Goal: Information Seeking & Learning: Learn about a topic

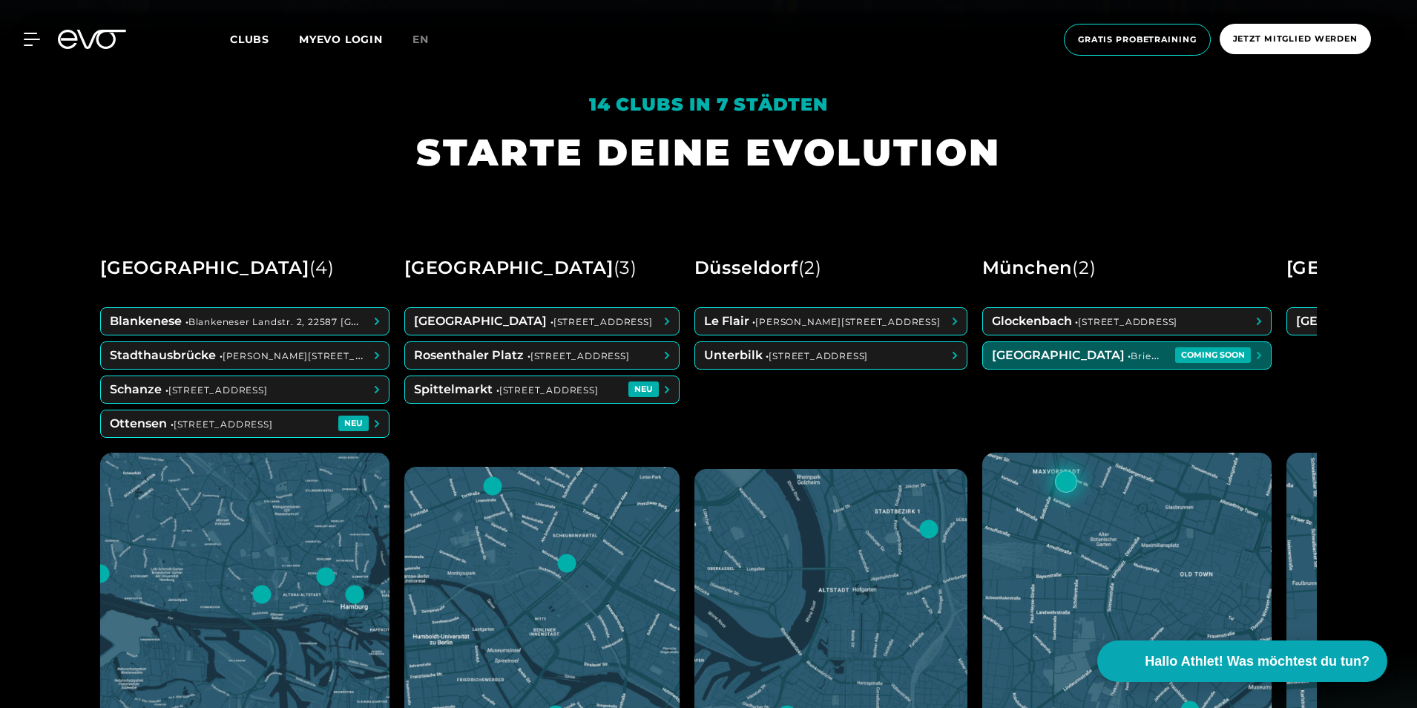
scroll to position [668, 0]
click at [1271, 355] on span at bounding box center [1127, 354] width 288 height 27
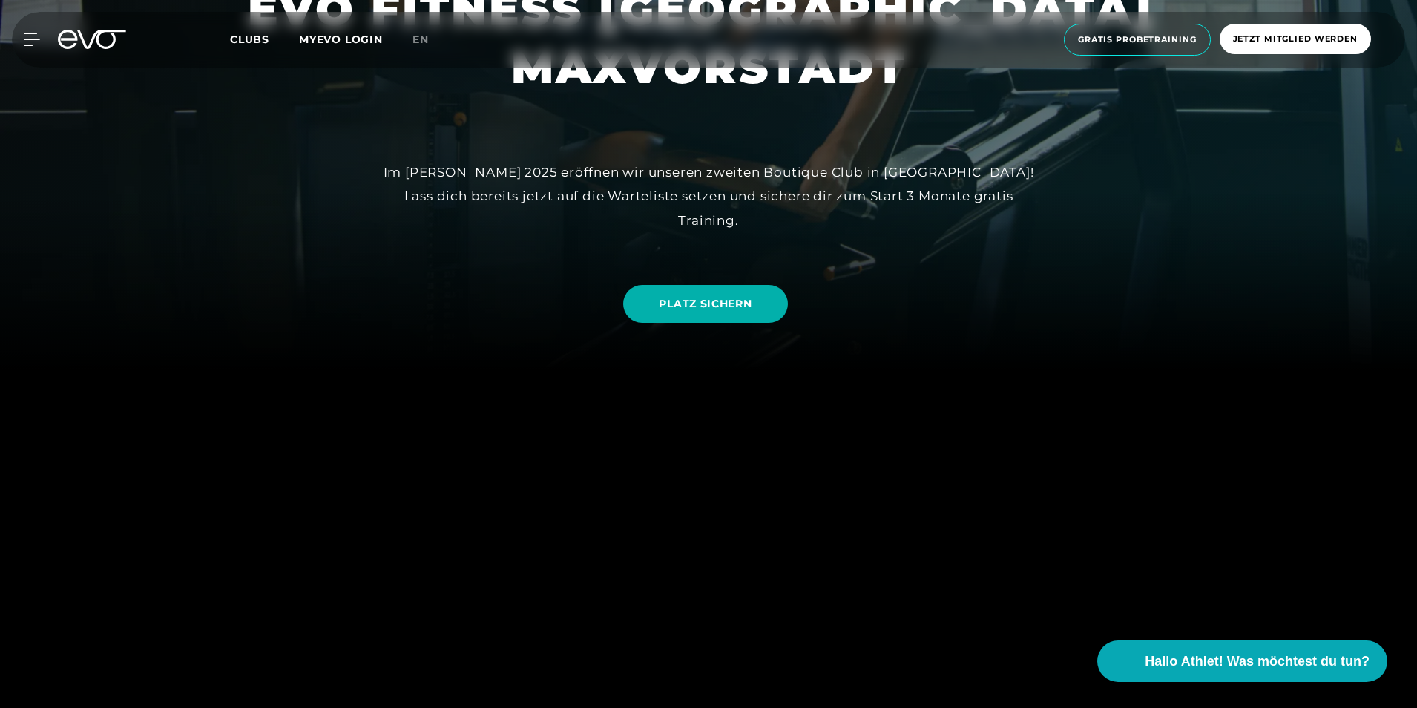
scroll to position [148, 0]
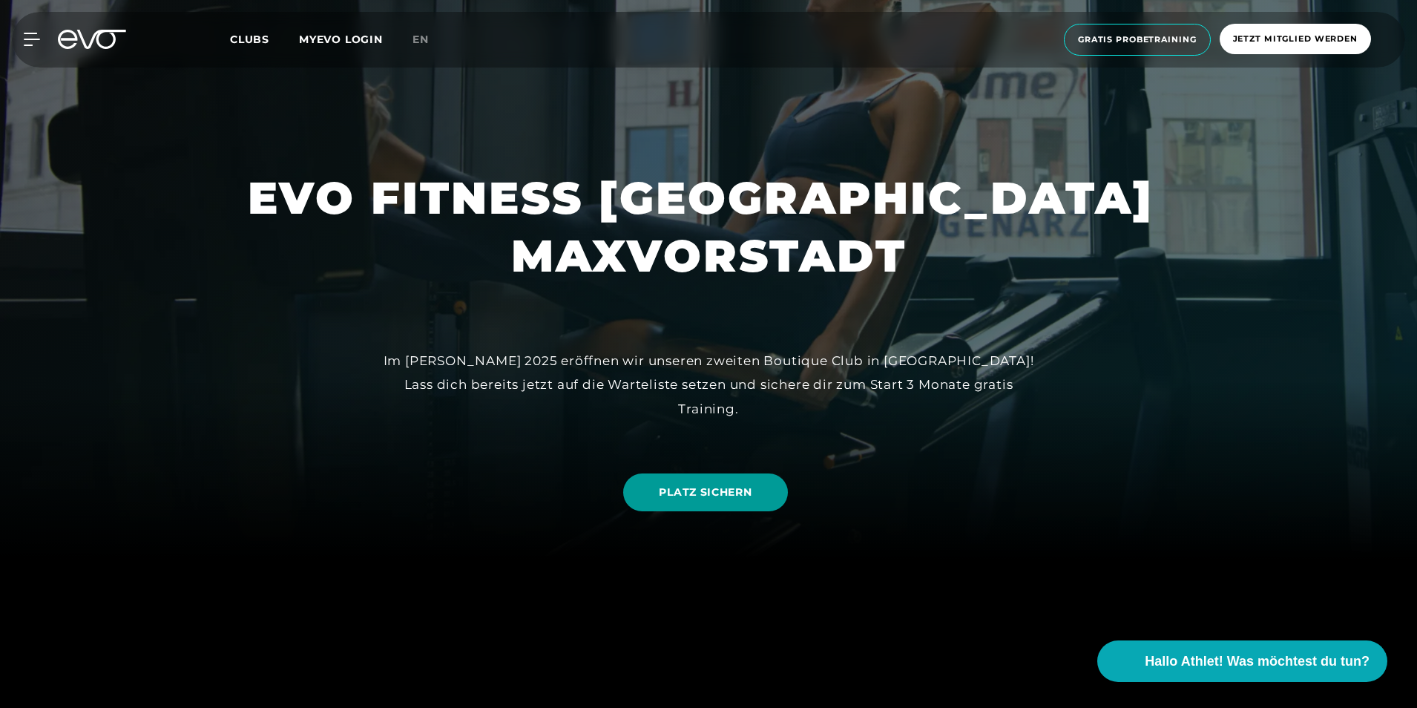
click at [720, 494] on span "PLATZ SICHERN" at bounding box center [705, 492] width 93 height 16
click at [33, 38] on icon at bounding box center [35, 39] width 22 height 13
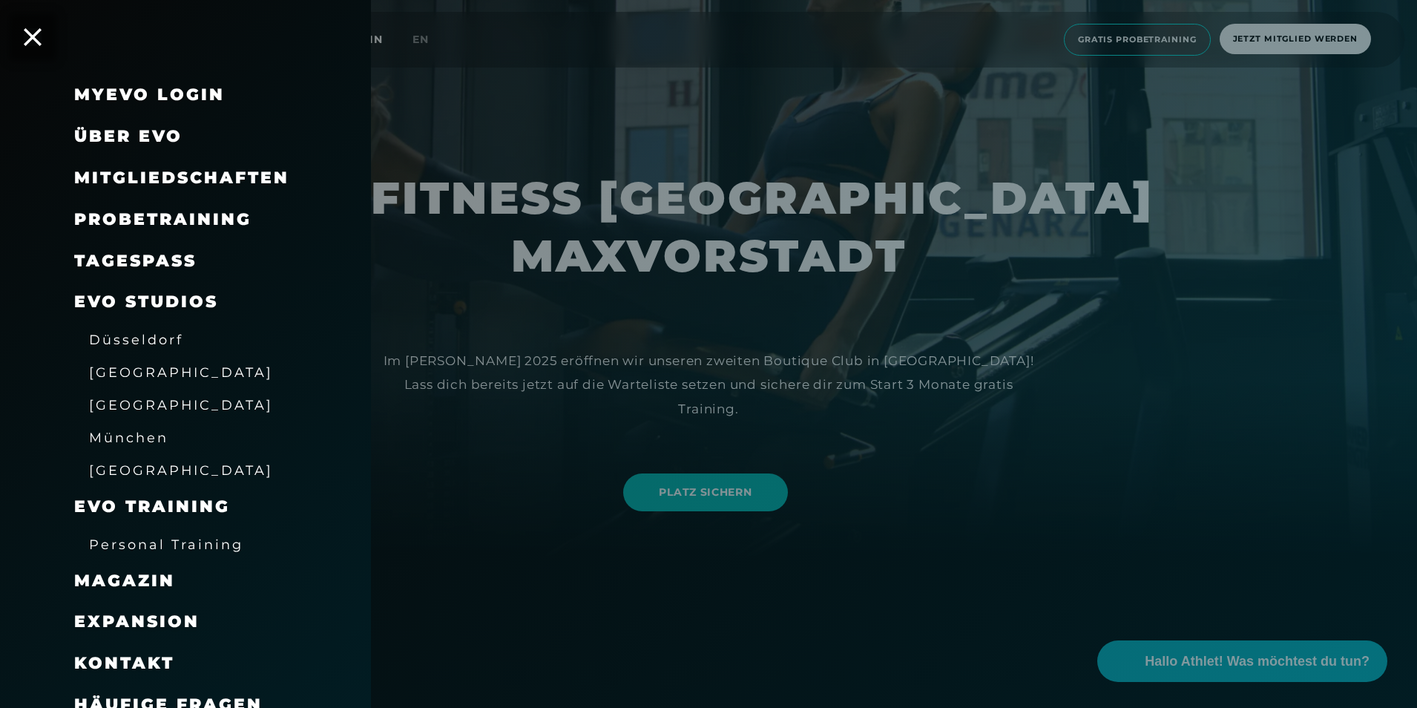
click at [165, 180] on span "Mitgliedschaften" at bounding box center [181, 178] width 215 height 20
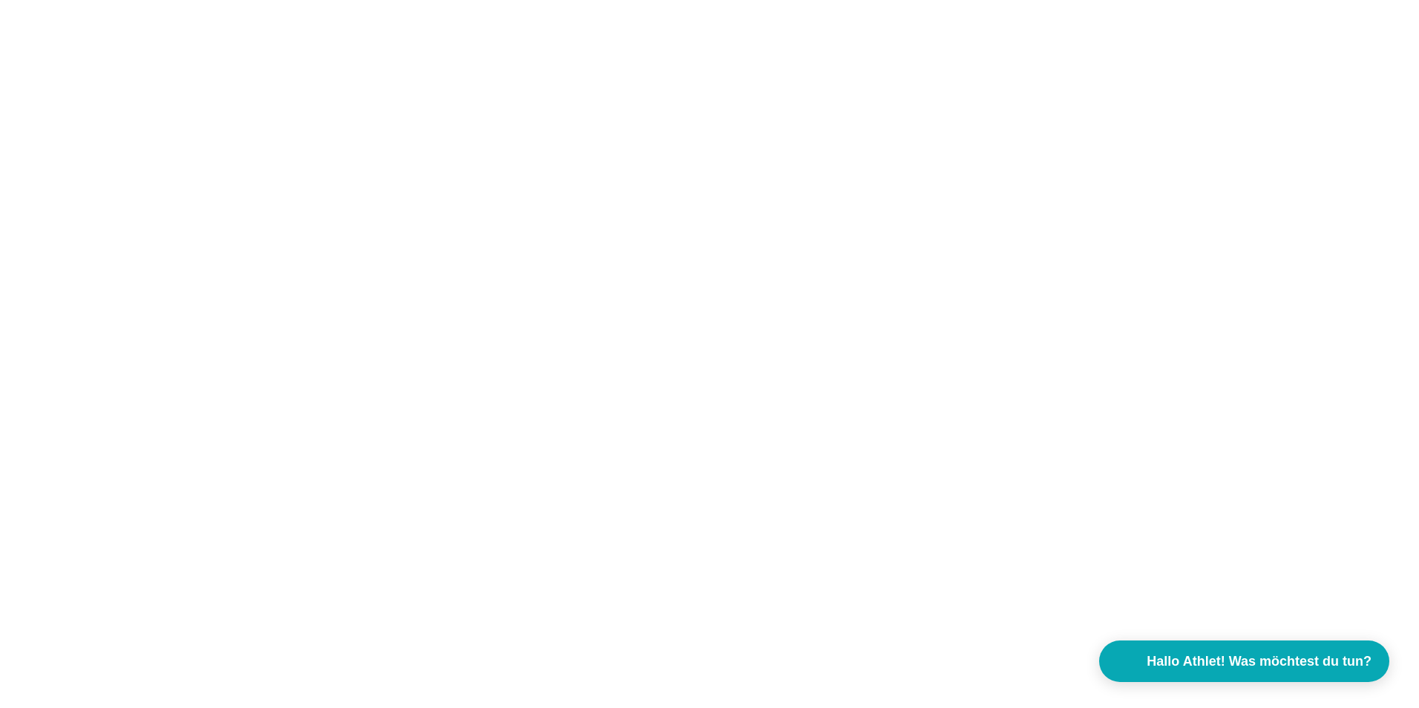
click at [798, 0] on html "Zustimmung Details [#IABV2SETTINGS#] Über Cookies Diese Webseite verwendet Cook…" at bounding box center [709, 0] width 1419 height 0
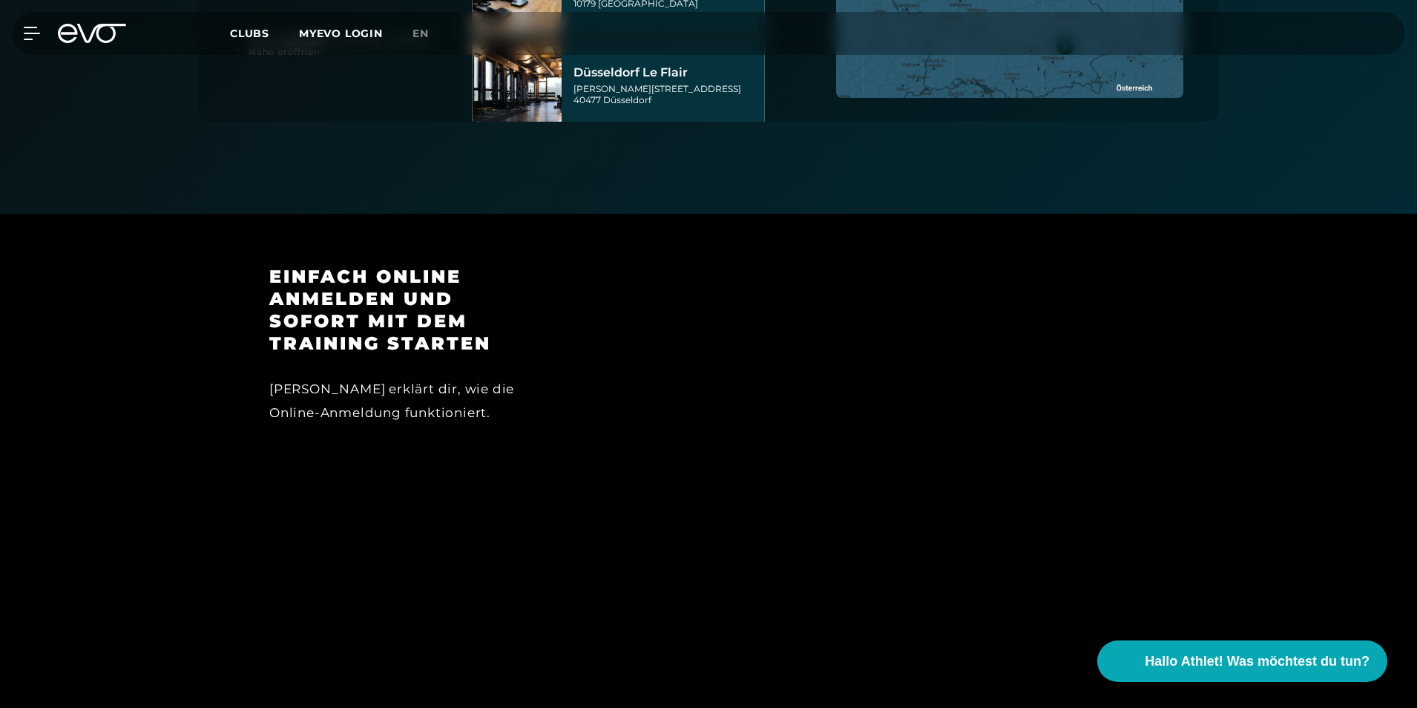
scroll to position [425, 0]
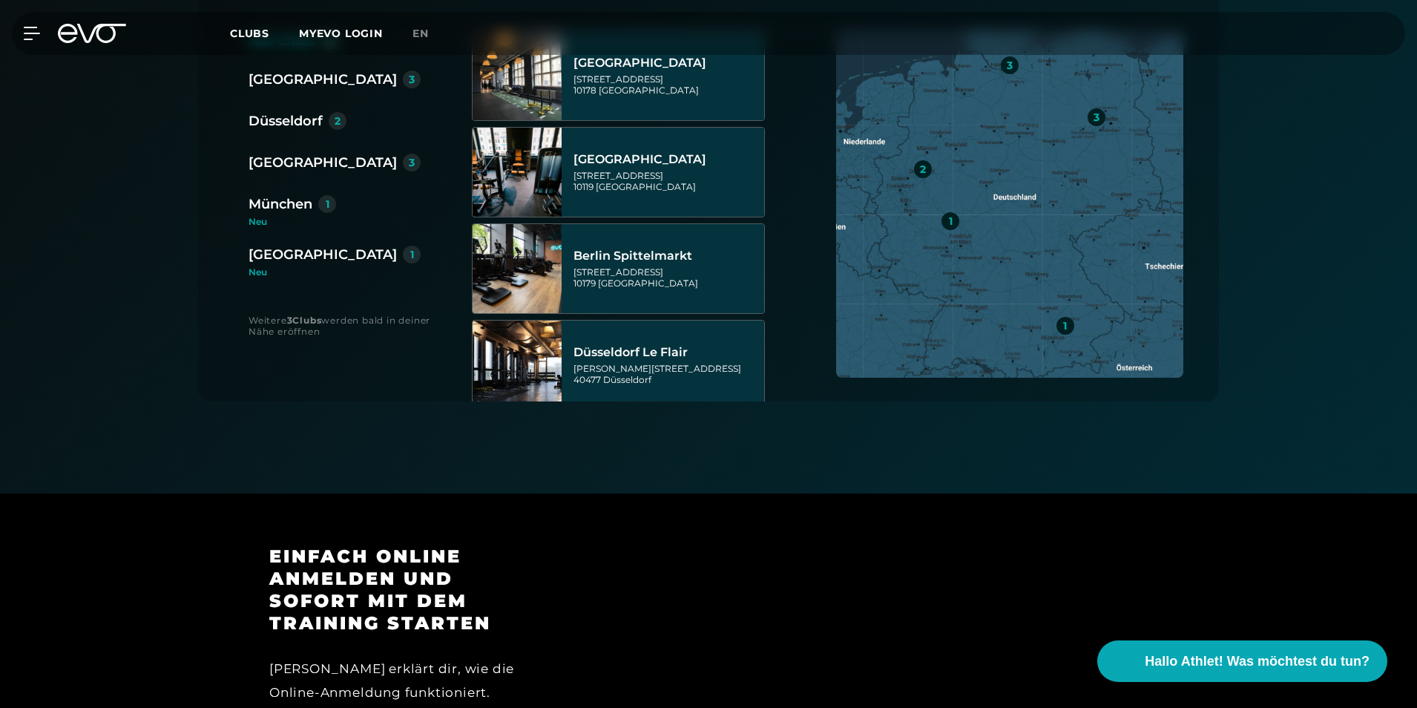
click at [280, 218] on div "Neu" at bounding box center [341, 221] width 184 height 9
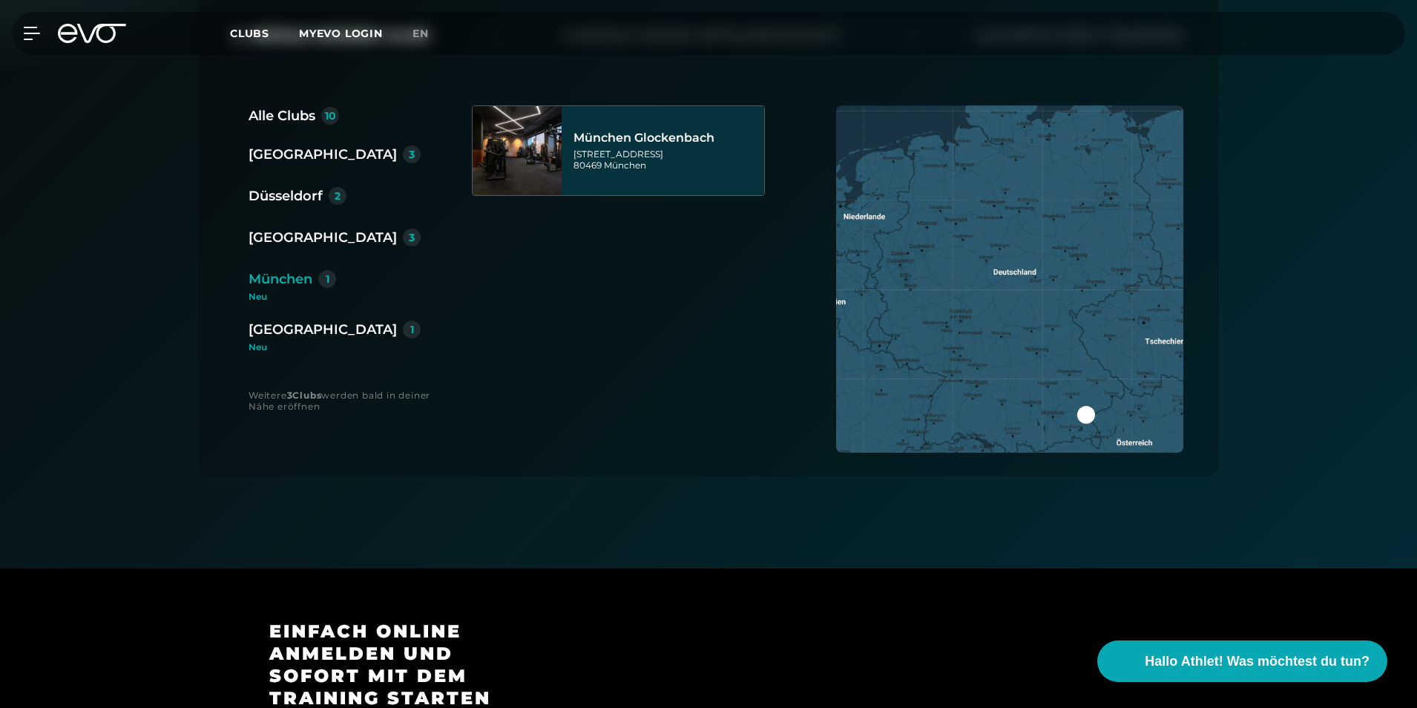
scroll to position [349, 0]
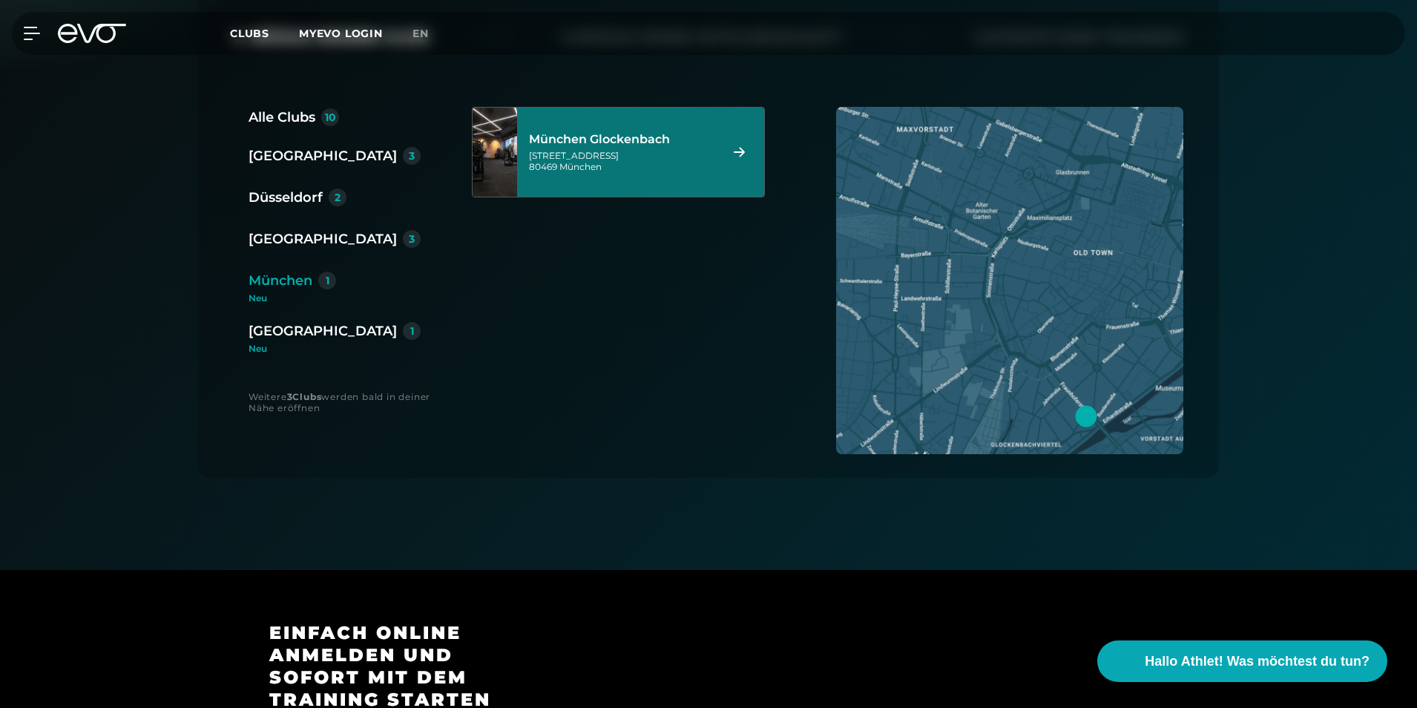
click at [591, 177] on div "München Glockenbach Baaderstraße 80 80469 München" at bounding box center [622, 151] width 186 height 65
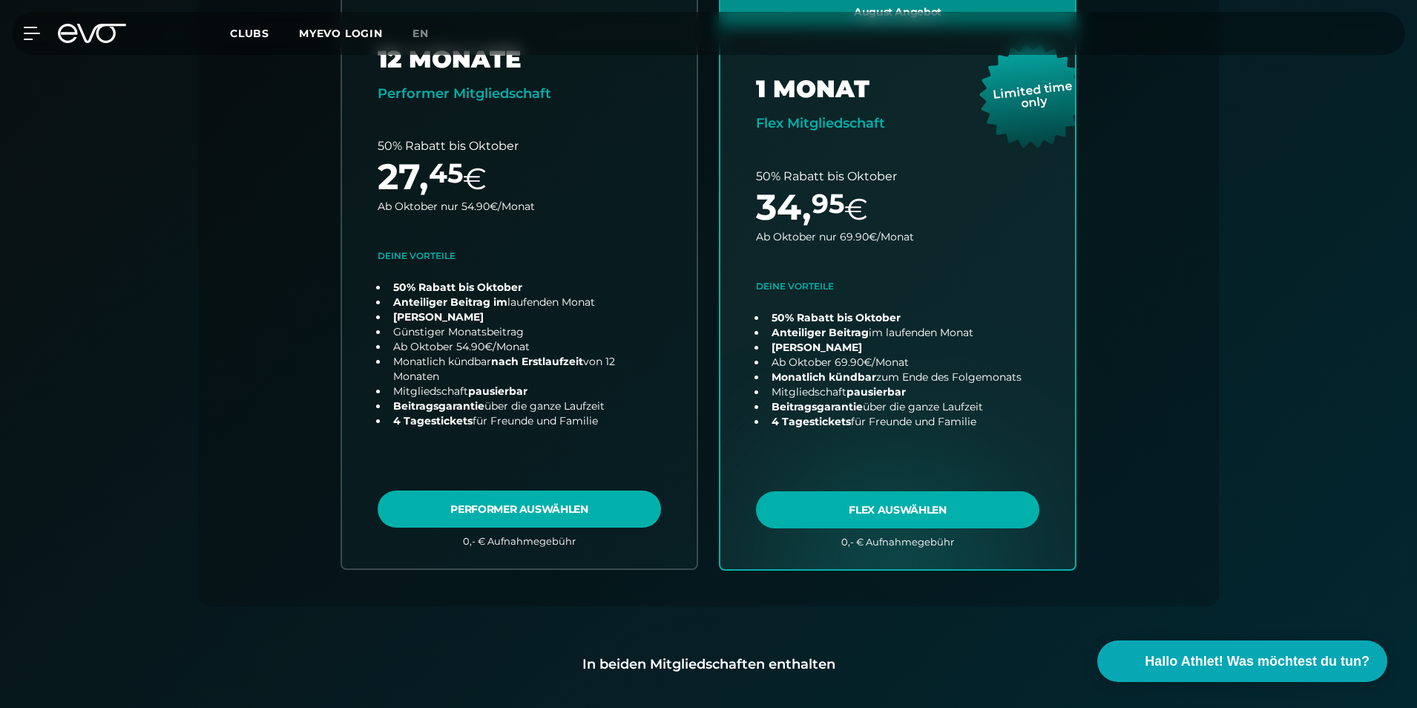
scroll to position [437, 0]
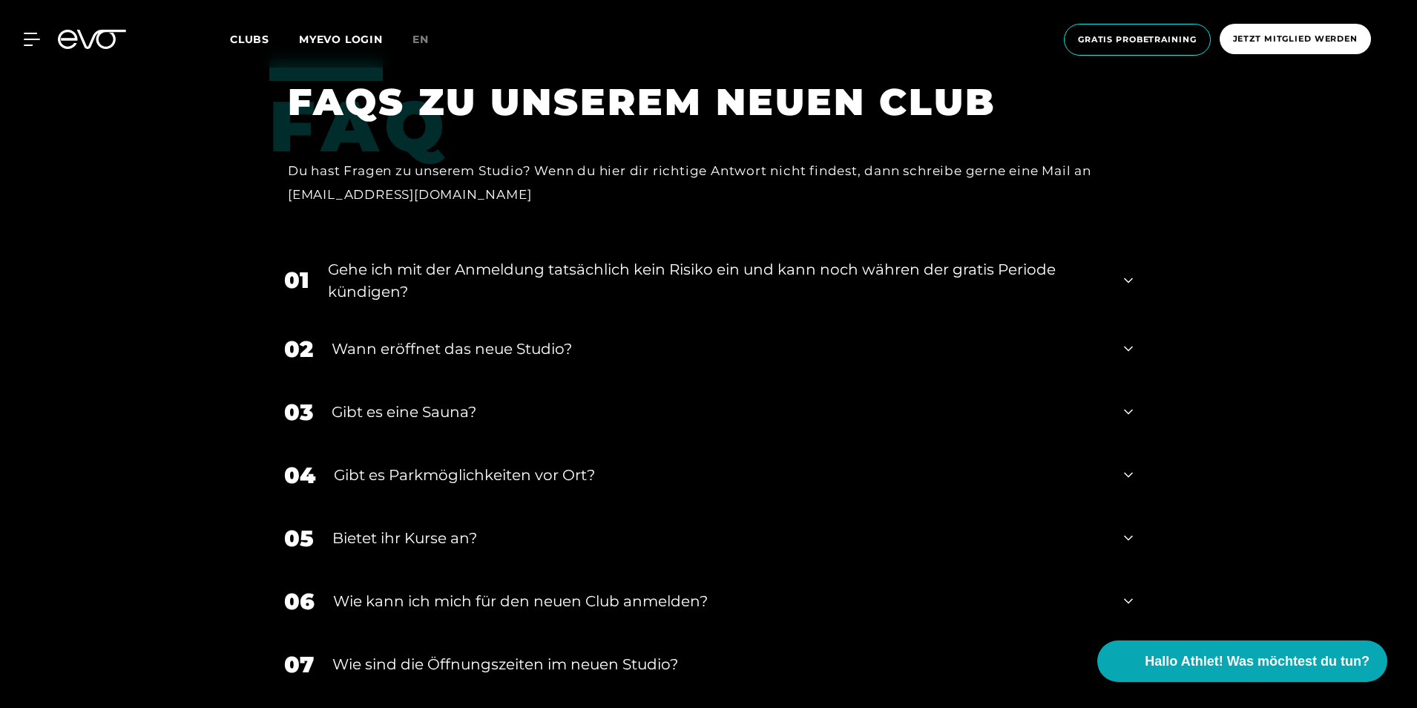
scroll to position [3198, 0]
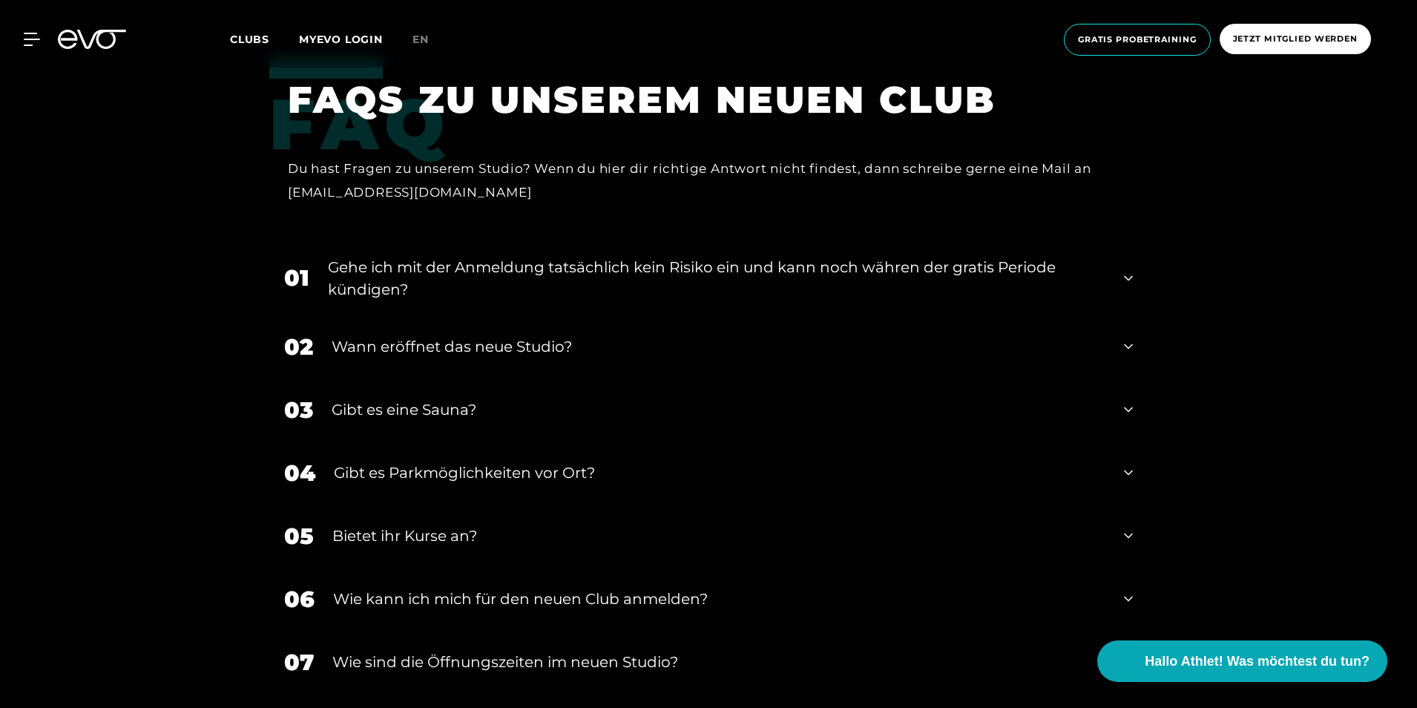
click at [415, 398] on div "Gibt es eine Sauna?" at bounding box center [719, 409] width 774 height 22
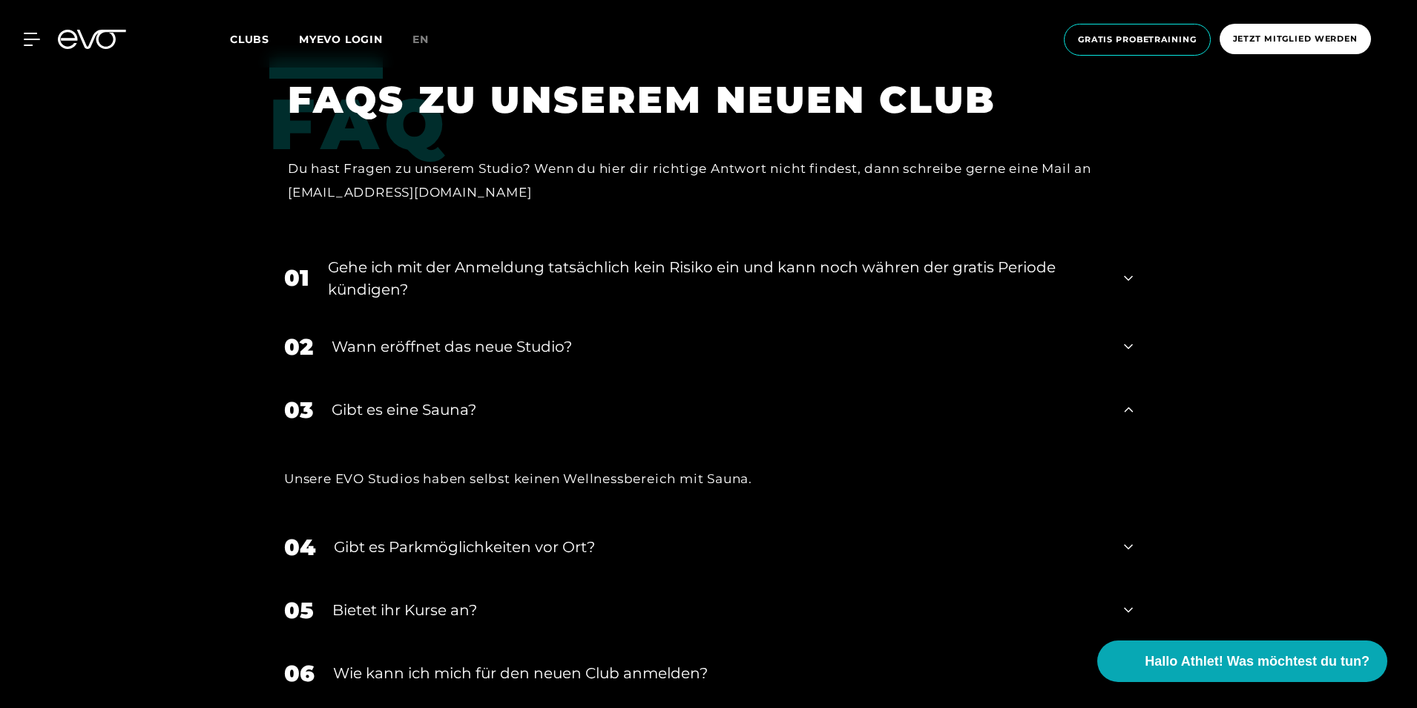
click at [415, 398] on div "Gibt es eine Sauna?" at bounding box center [719, 409] width 774 height 22
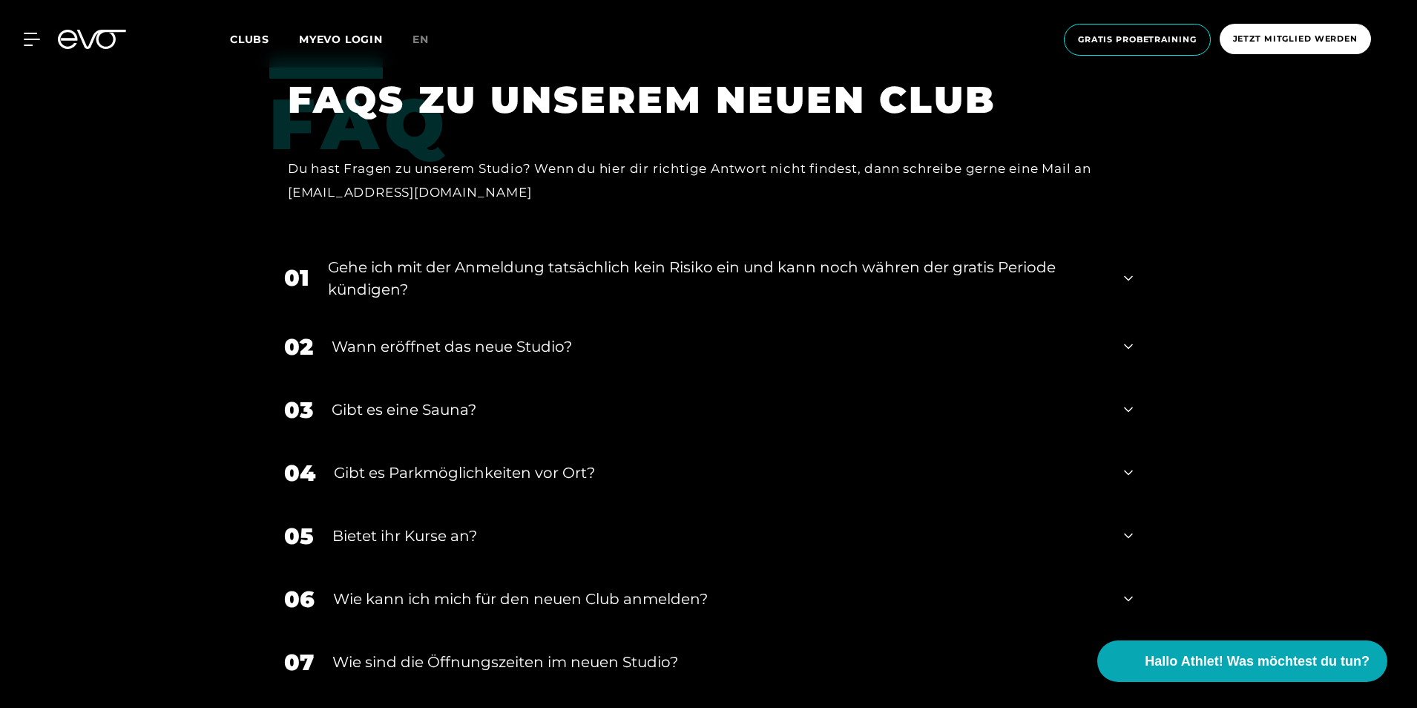
click at [415, 398] on div "Gibt es eine Sauna?" at bounding box center [719, 409] width 774 height 22
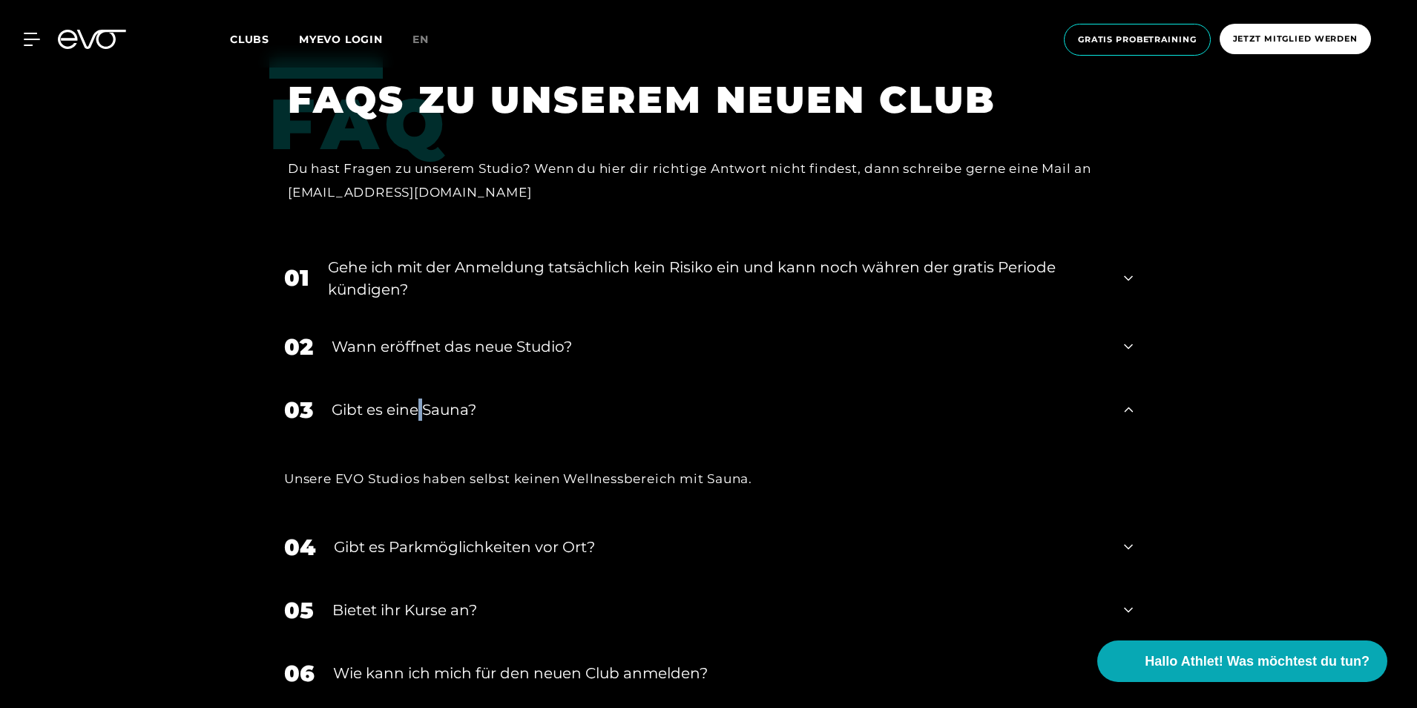
click at [415, 398] on div "Gibt es eine Sauna?" at bounding box center [719, 409] width 774 height 22
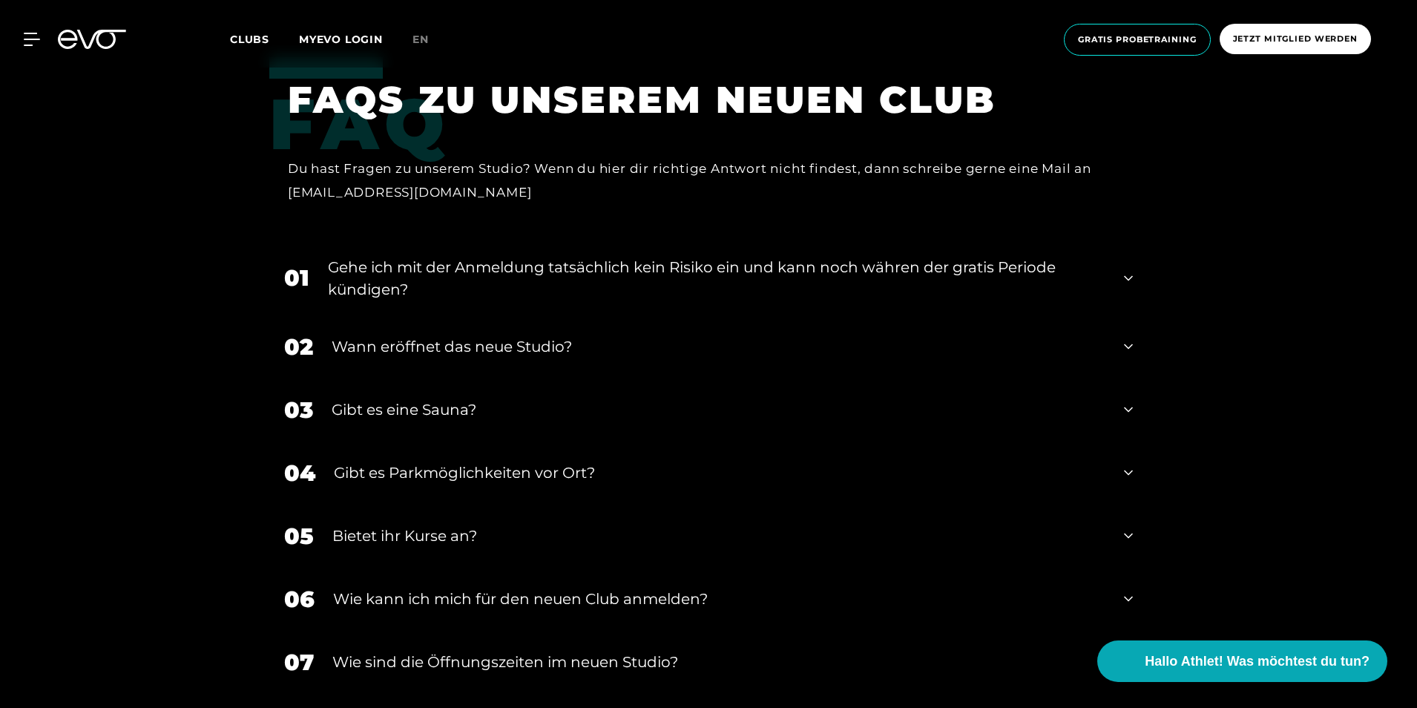
click at [413, 525] on div "Bietet ihr Kurse an?" at bounding box center [718, 536] width 773 height 22
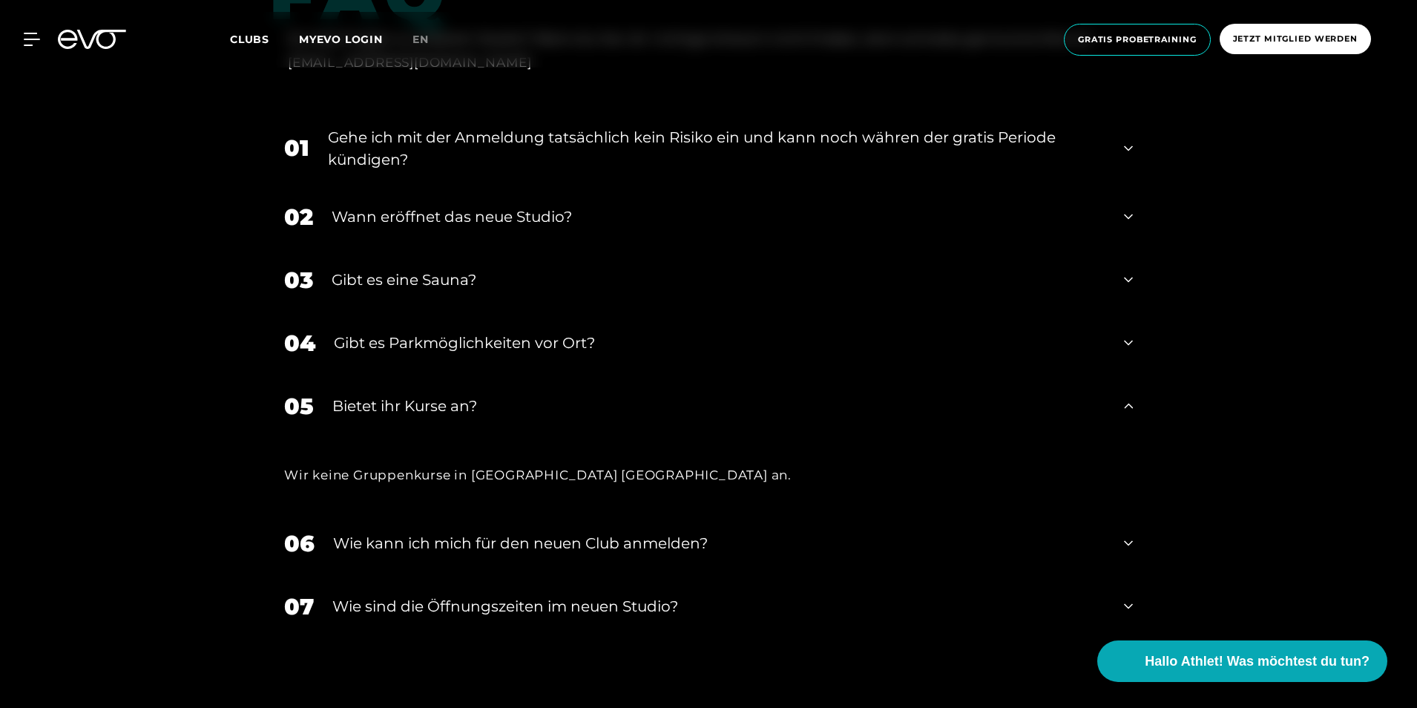
scroll to position [3326, 0]
click at [456, 121] on div "01 Gehe ich mit der Anmeldung tatsächlich kein Risiko ein und kann noch währen …" at bounding box center [708, 150] width 878 height 74
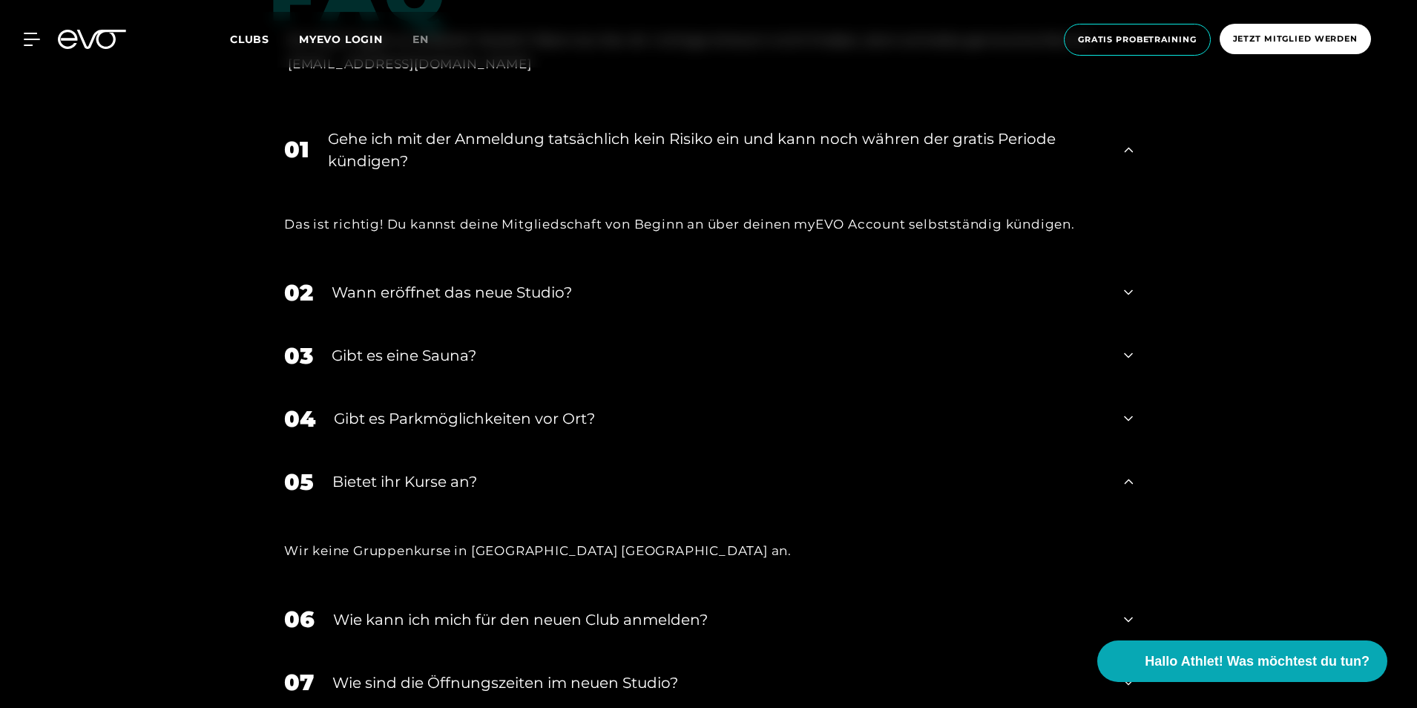
click at [456, 121] on div "01 Gehe ich mit der Anmeldung tatsächlich kein Risiko ein und kann noch währen …" at bounding box center [708, 150] width 878 height 74
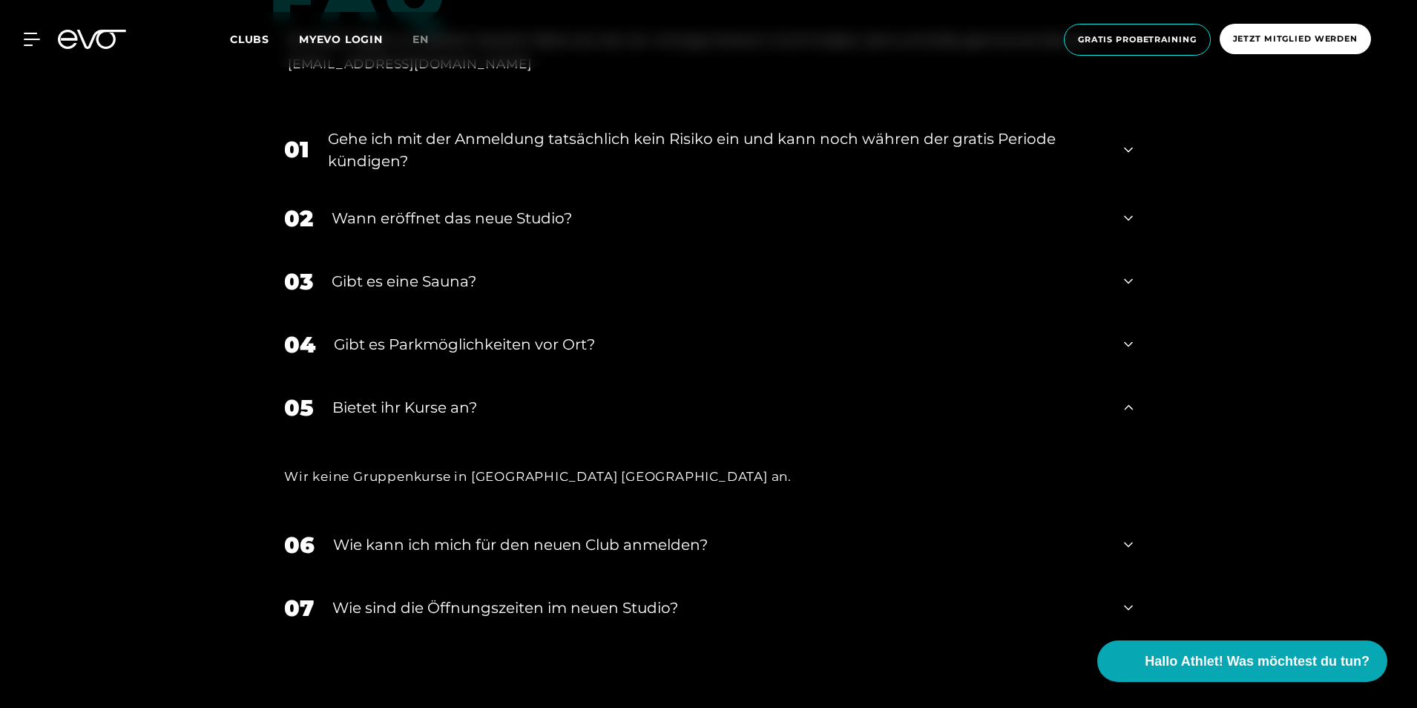
click at [456, 207] on div "Wann eröffnet das neue Studio?" at bounding box center [719, 218] width 774 height 22
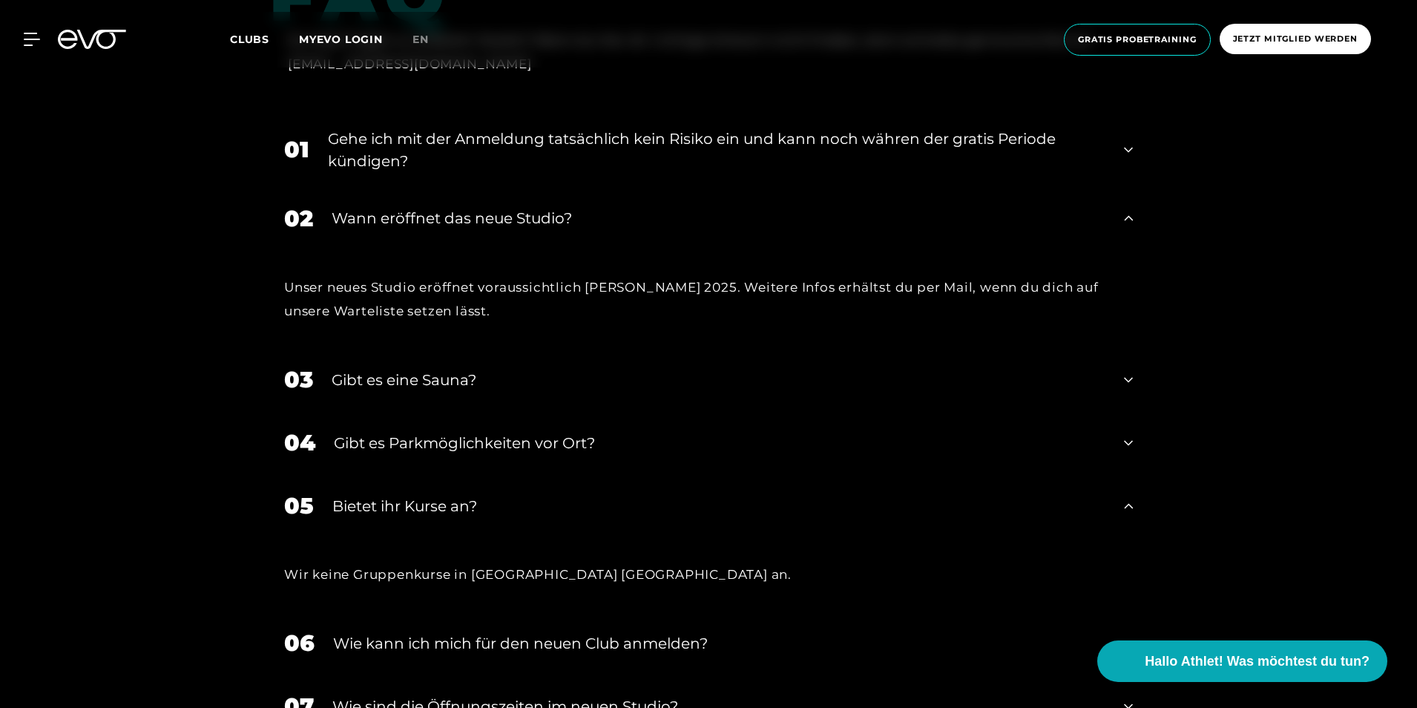
click at [456, 207] on div "Wann eröffnet das neue Studio?" at bounding box center [719, 218] width 774 height 22
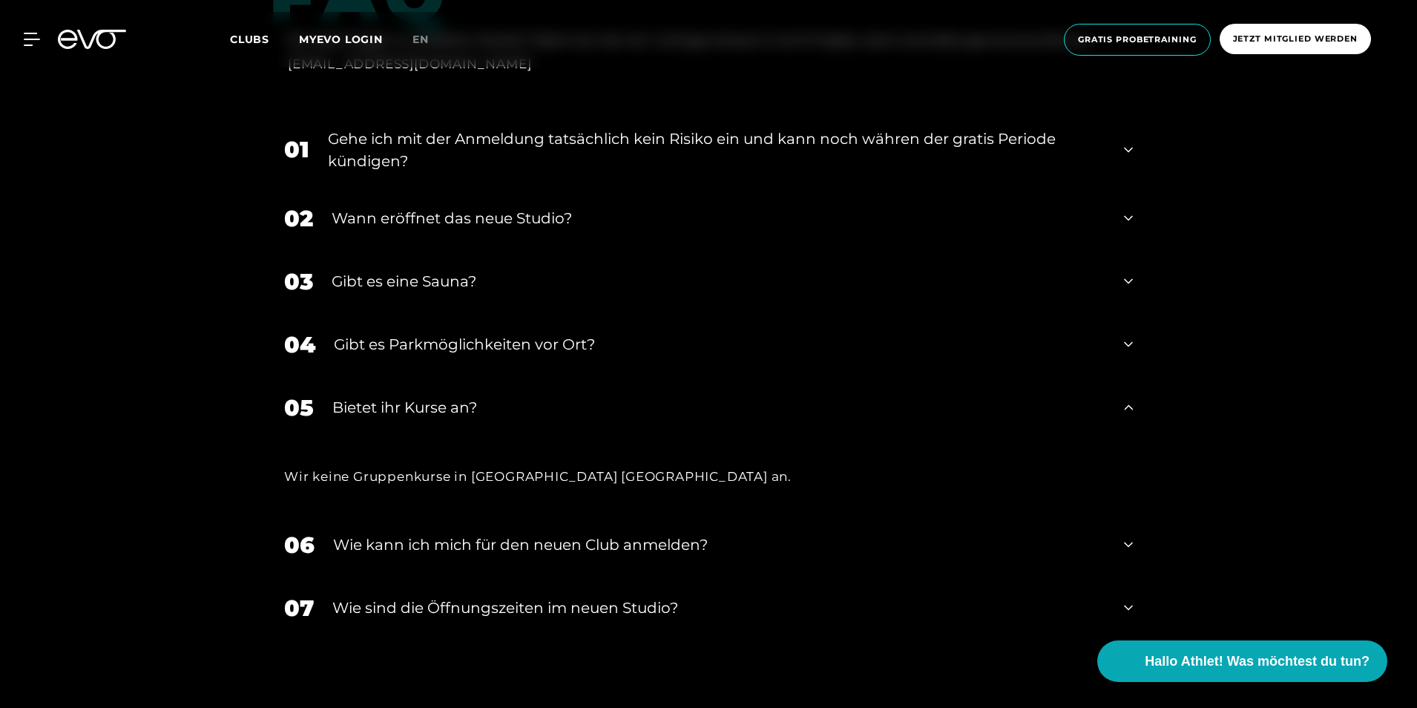
click at [427, 250] on div "03 Gibt es eine Sauna?" at bounding box center [708, 281] width 878 height 63
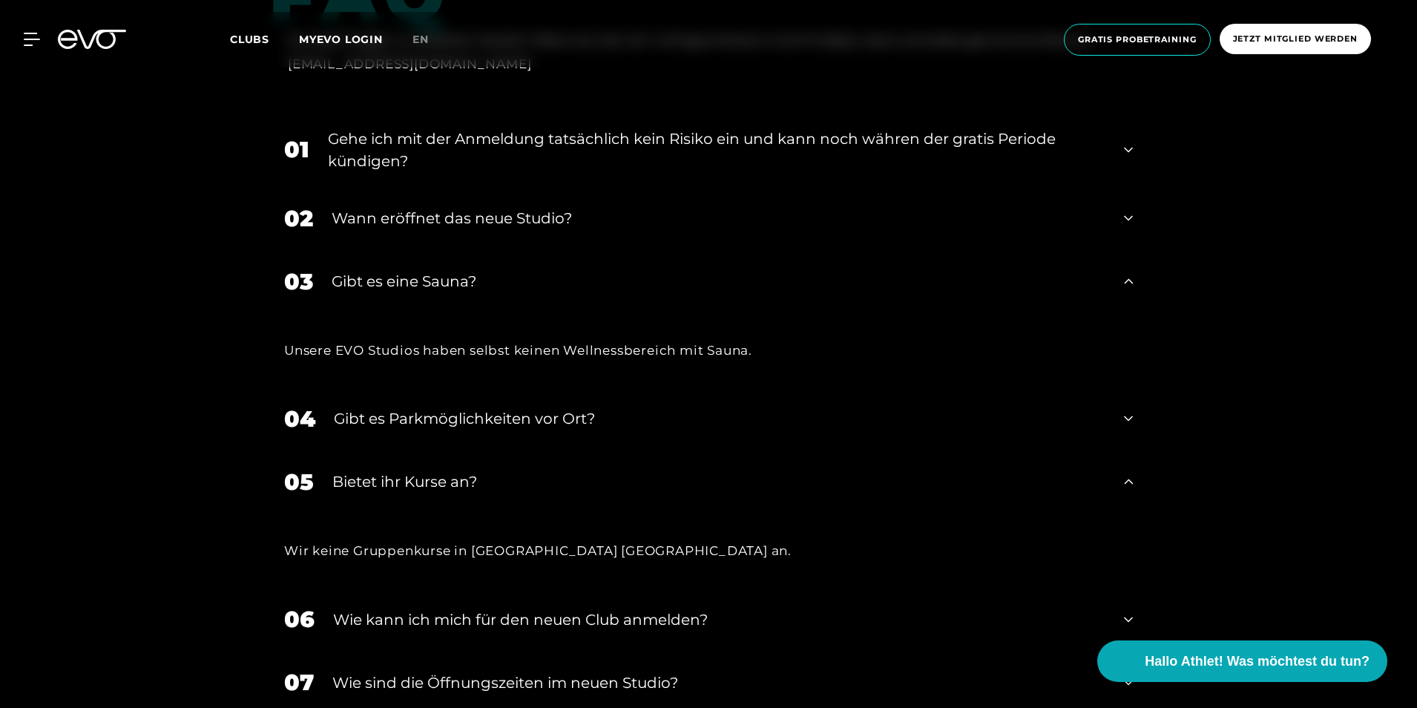
click at [427, 250] on div "03 Gibt es eine Sauna?" at bounding box center [708, 281] width 878 height 63
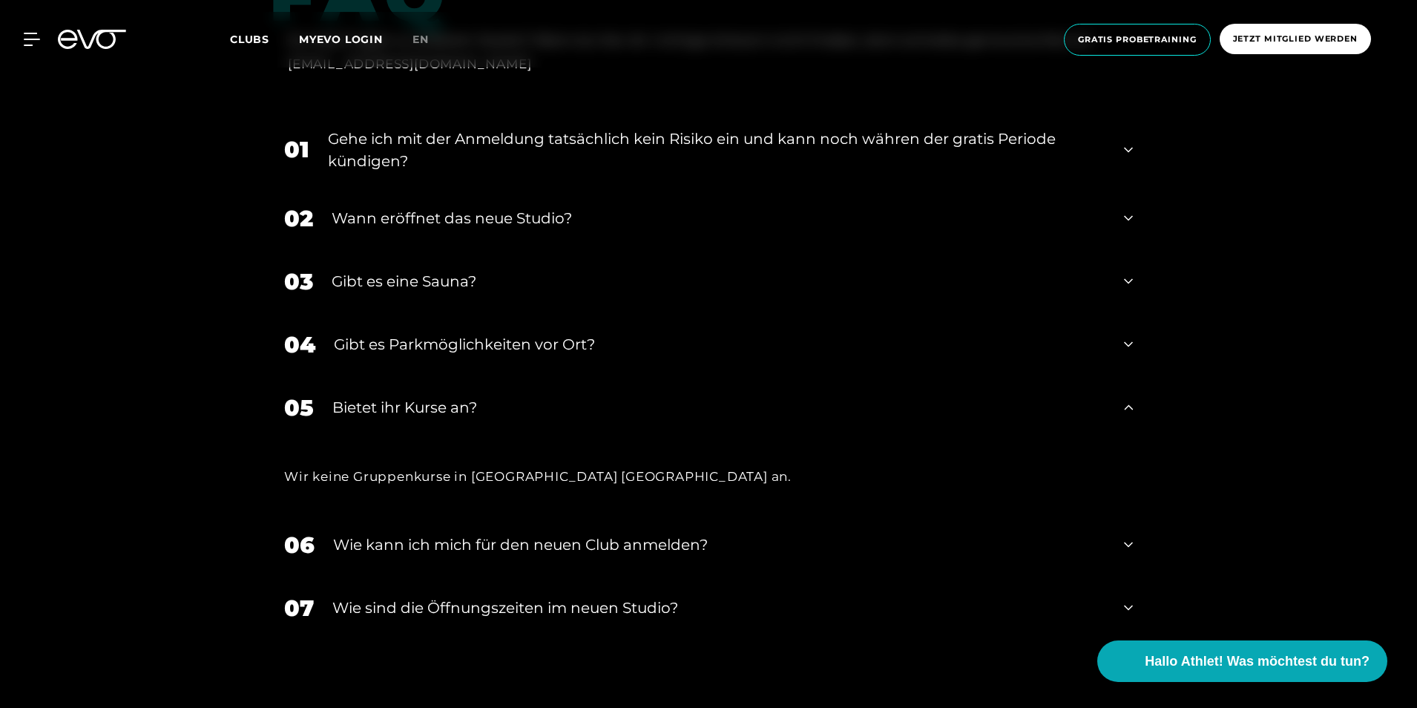
click at [391, 333] on div "Gibt es Parkmöglichkeiten vor Ort?" at bounding box center [720, 344] width 772 height 22
